Goal: Information Seeking & Learning: Learn about a topic

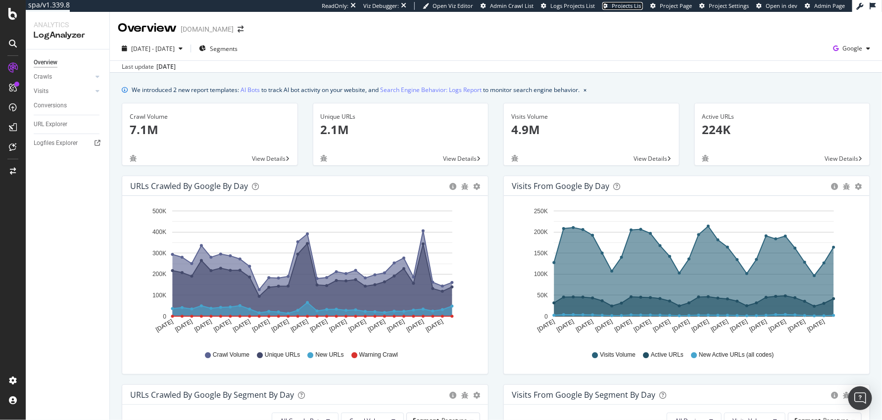
click at [626, 4] on span "Projects List" at bounding box center [626, 5] width 31 height 7
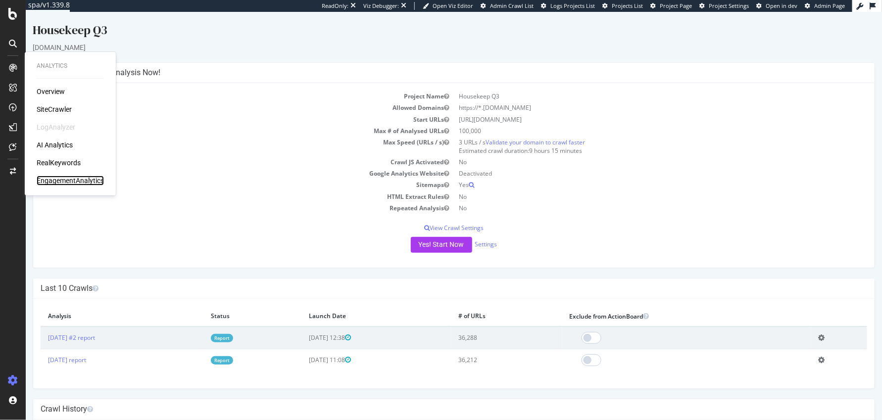
click at [51, 185] on div "EngagementAnalytics" at bounding box center [70, 181] width 67 height 10
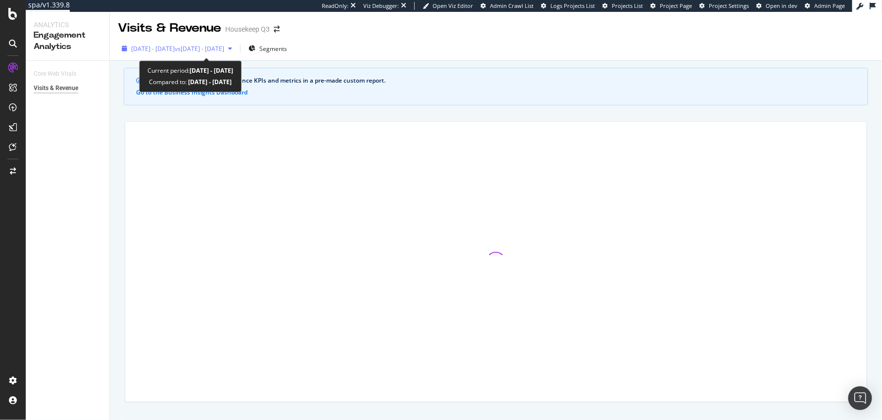
click at [224, 52] on span "vs [DATE] - [DATE]" at bounding box center [199, 49] width 49 height 8
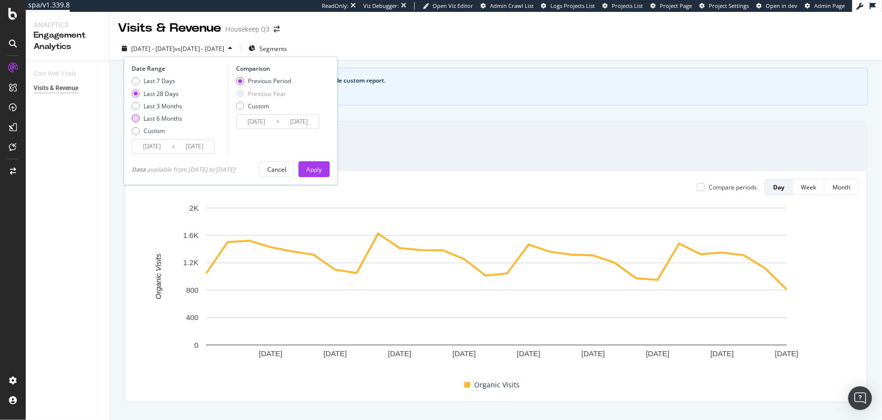
click at [152, 117] on div "Last 6 Months" at bounding box center [162, 118] width 39 height 8
type input "[DATE]"
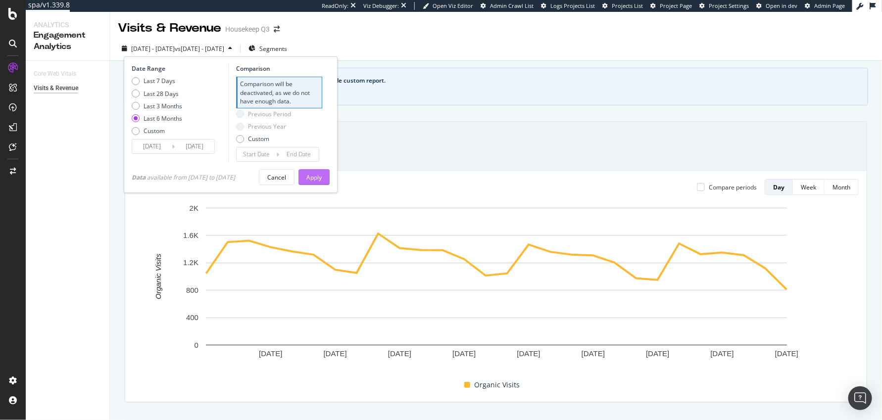
click at [319, 178] on div "Apply" at bounding box center [313, 177] width 15 height 8
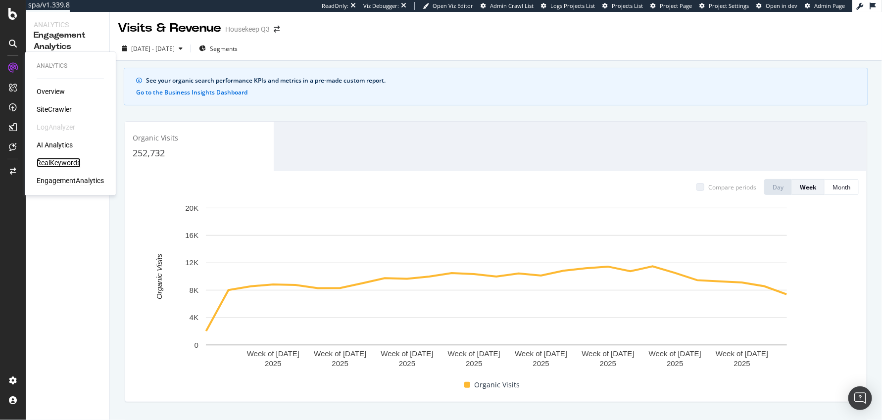
click at [53, 161] on div "RealKeywords" at bounding box center [59, 163] width 44 height 10
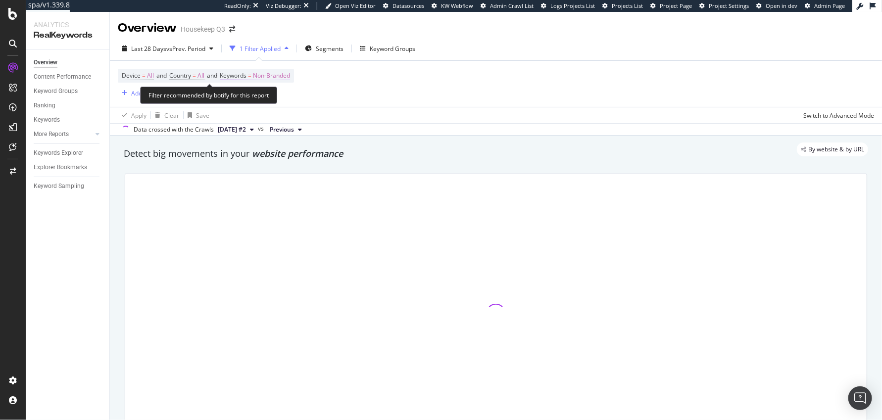
click at [285, 77] on span "Non-Branded" at bounding box center [271, 76] width 37 height 14
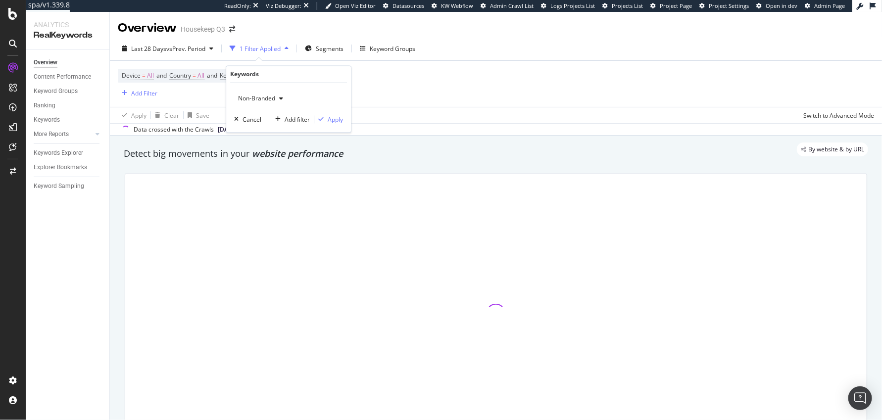
click at [274, 93] on div "Non-Branded" at bounding box center [260, 99] width 53 height 15
click at [261, 174] on div at bounding box center [495, 314] width 741 height 280
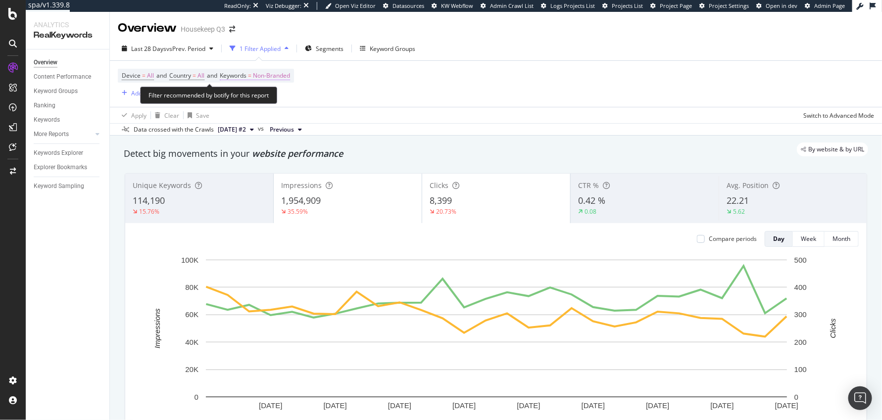
click at [263, 75] on span "Non-Branded" at bounding box center [271, 76] width 37 height 14
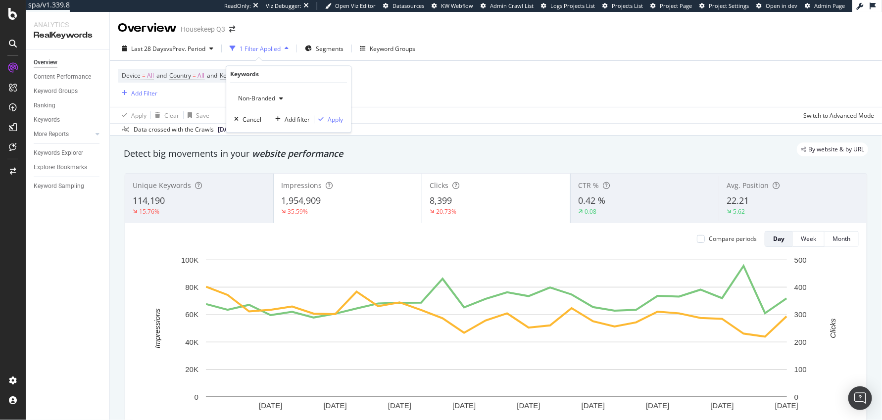
click at [266, 93] on div "Non-Branded" at bounding box center [260, 99] width 53 height 15
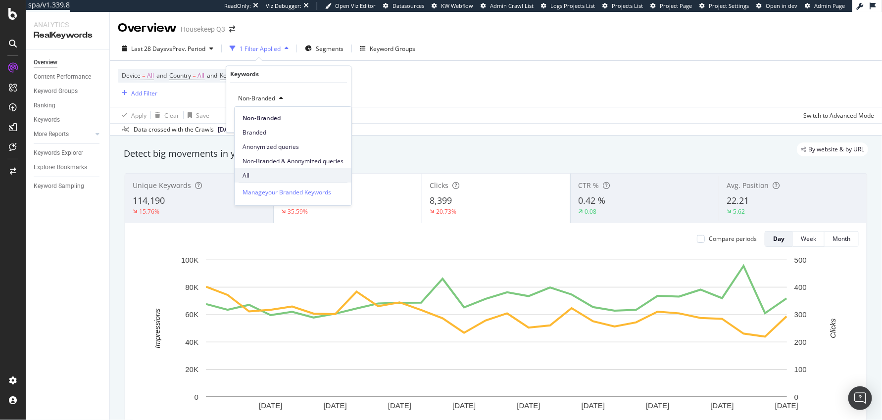
click at [273, 173] on span "All" at bounding box center [292, 175] width 101 height 9
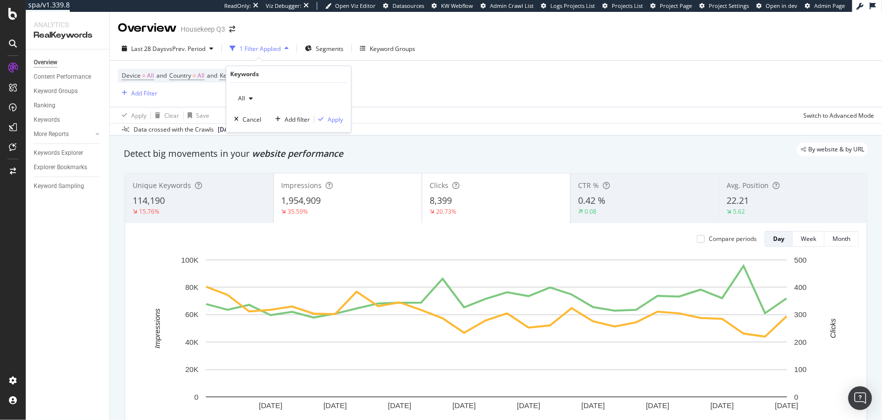
click at [337, 124] on div "All Cancel Add filter Apply" at bounding box center [288, 107] width 125 height 49
click at [329, 117] on div "Apply" at bounding box center [334, 119] width 15 height 8
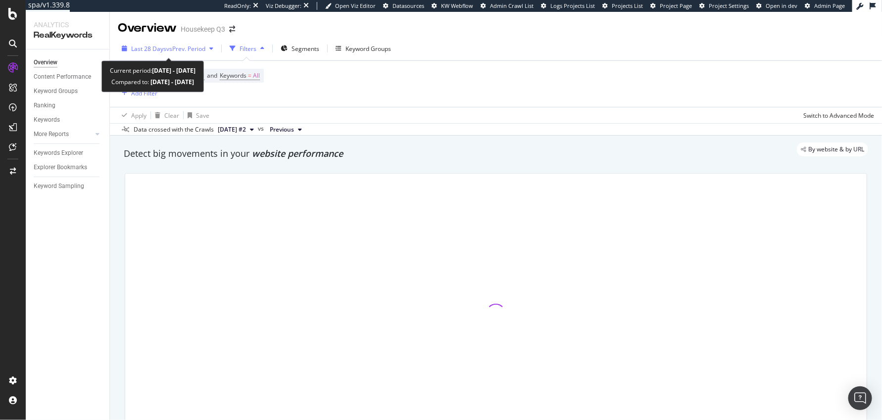
click at [164, 46] on span "Last 28 Days" at bounding box center [148, 49] width 35 height 8
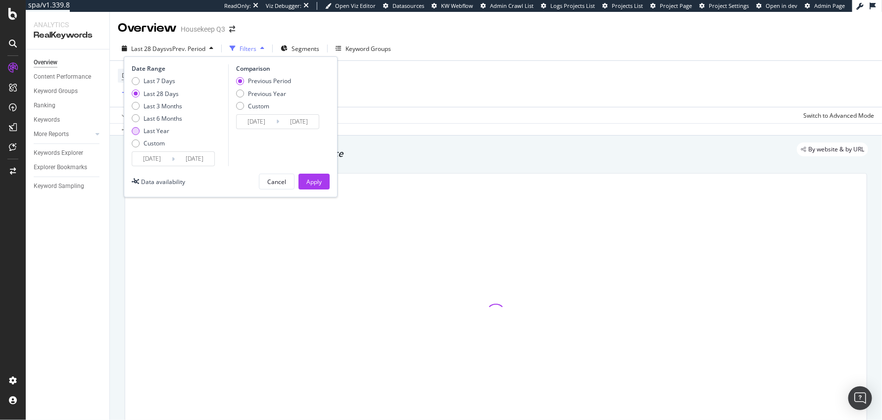
click at [154, 128] on div "Last Year" at bounding box center [156, 131] width 26 height 8
type input "[DATE]"
click at [313, 181] on div "Apply" at bounding box center [313, 182] width 15 height 8
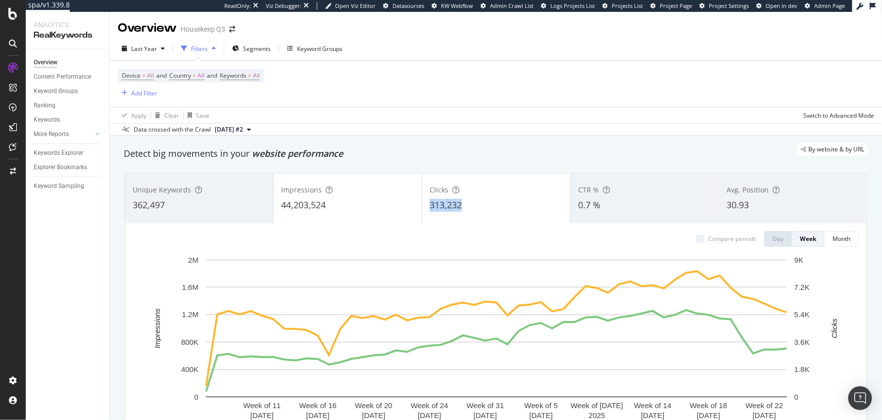
drag, startPoint x: 467, startPoint y: 210, endPoint x: 426, endPoint y: 207, distance: 40.7
click at [426, 207] on div "Clicks 313,232" at bounding box center [496, 198] width 148 height 45
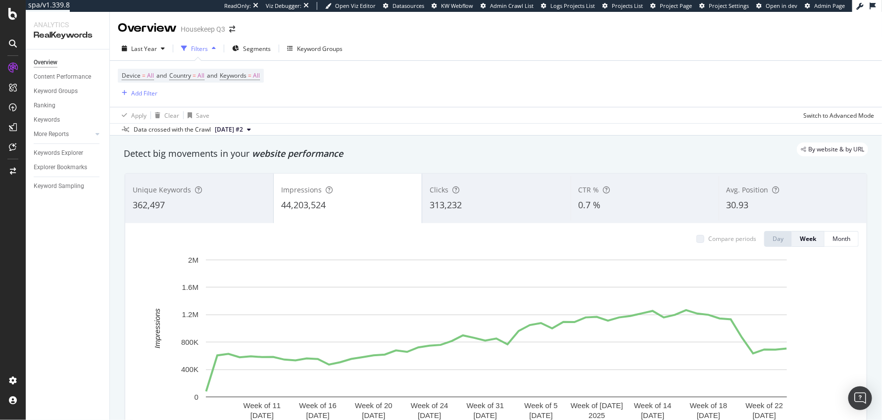
click at [458, 212] on div "Clicks 313,232" at bounding box center [496, 198] width 148 height 45
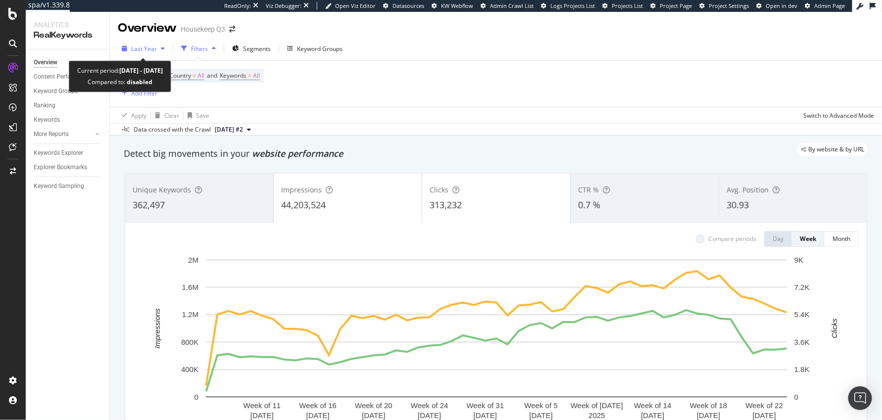
click at [144, 46] on span "Last Year" at bounding box center [144, 49] width 26 height 8
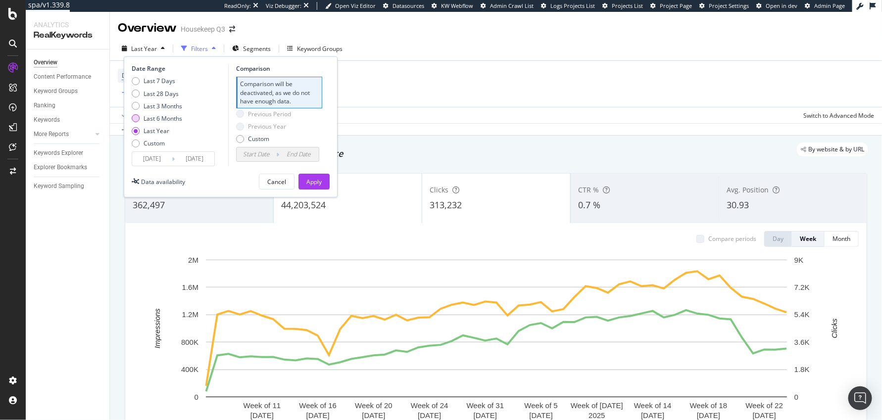
click at [137, 116] on div "Last 6 Months" at bounding box center [136, 118] width 8 height 8
type input "[DATE]"
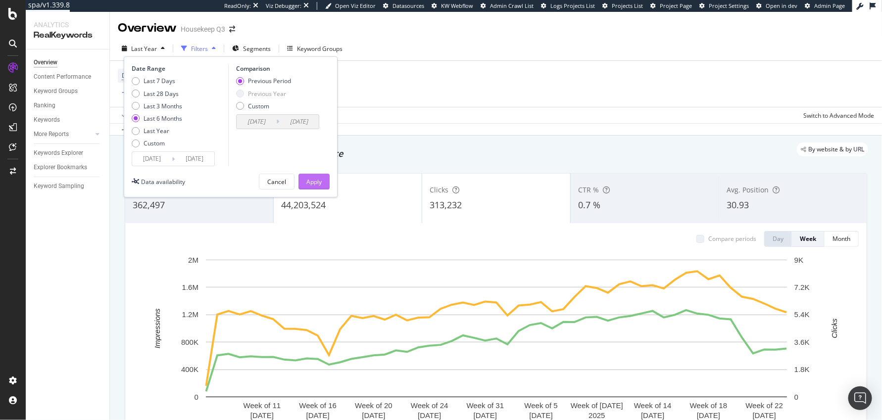
click at [307, 175] on div "Apply" at bounding box center [313, 181] width 15 height 15
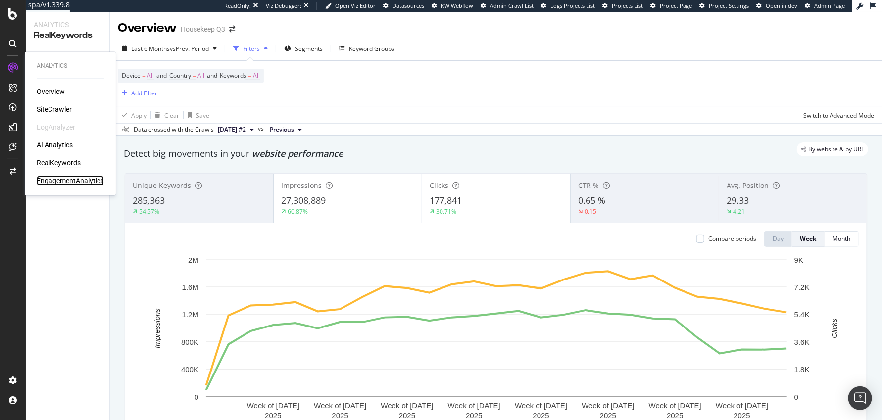
click at [54, 177] on div "EngagementAnalytics" at bounding box center [70, 181] width 67 height 10
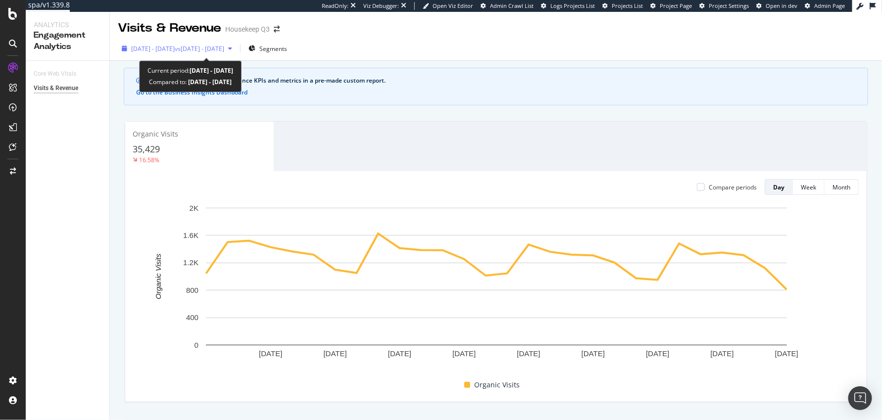
click at [158, 46] on span "[DATE] - [DATE]" at bounding box center [153, 49] width 44 height 8
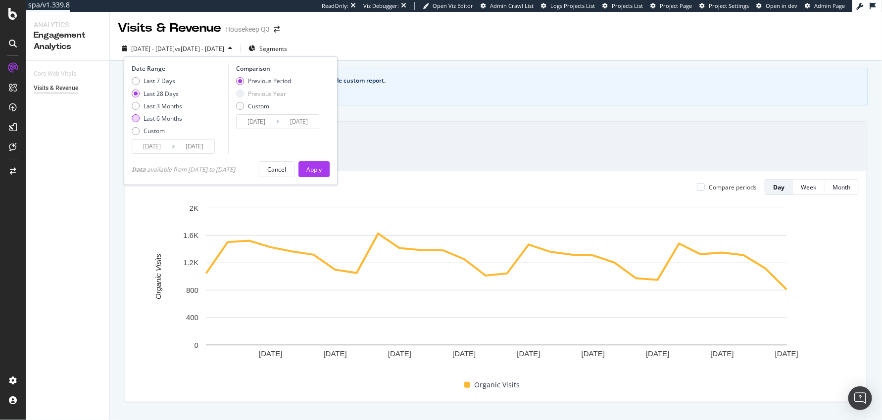
click at [156, 119] on div "Last 6 Months" at bounding box center [162, 118] width 39 height 8
type input "[DATE]"
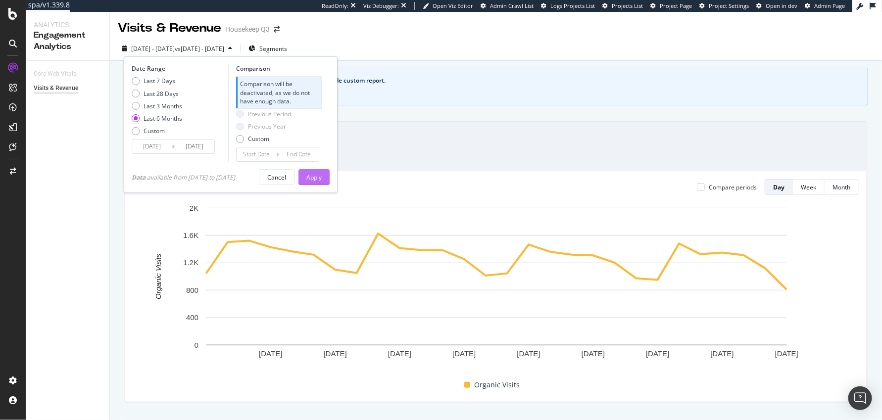
click at [322, 174] on div "Apply" at bounding box center [313, 177] width 15 height 8
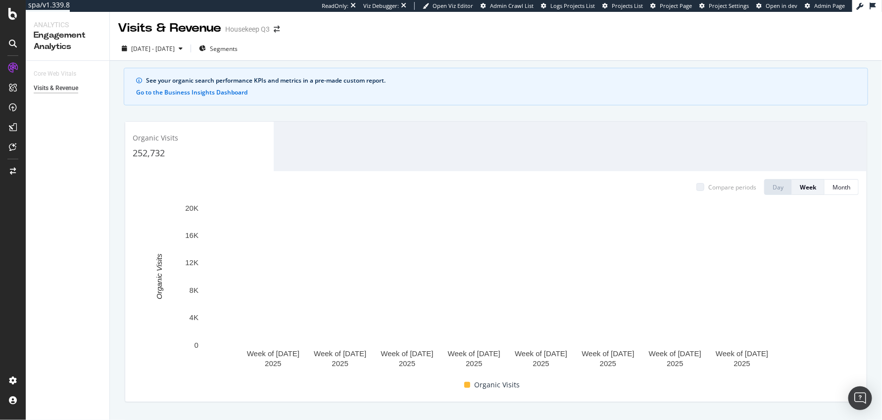
scroll to position [0, 0]
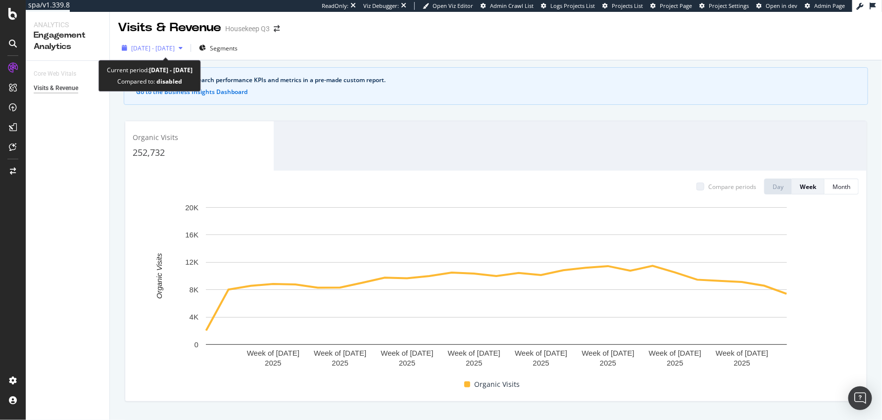
click at [168, 45] on span "[DATE] - [DATE]" at bounding box center [153, 48] width 44 height 8
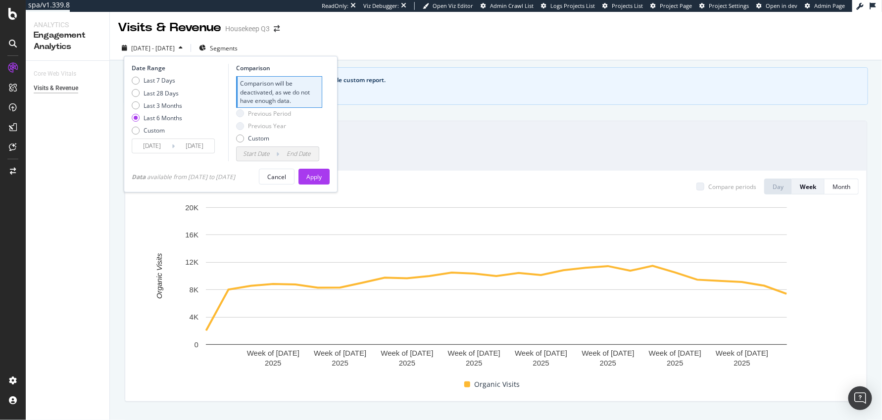
click at [612, 160] on div "Organic Visits 252,732" at bounding box center [495, 145] width 741 height 49
